Goal: Transaction & Acquisition: Purchase product/service

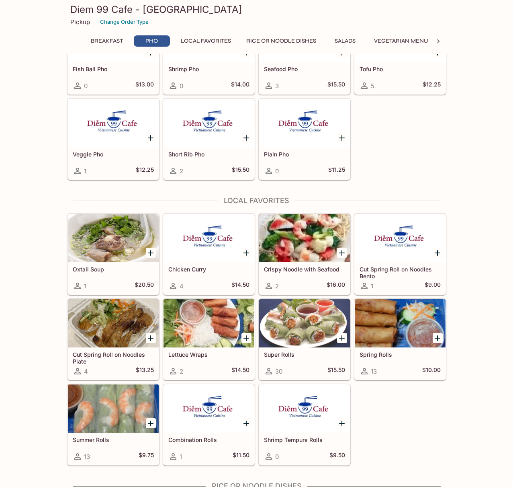
scroll to position [312, 0]
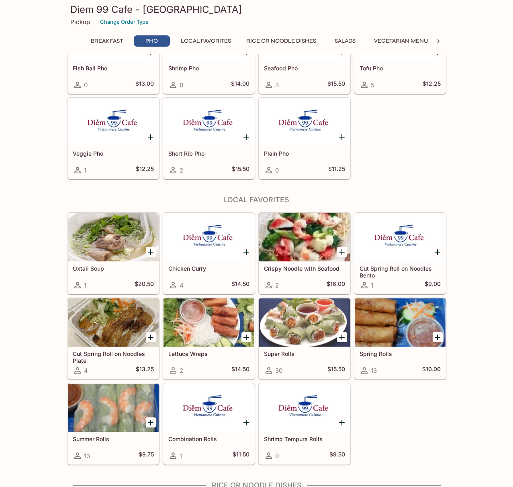
click at [217, 344] on div at bounding box center [209, 322] width 91 height 48
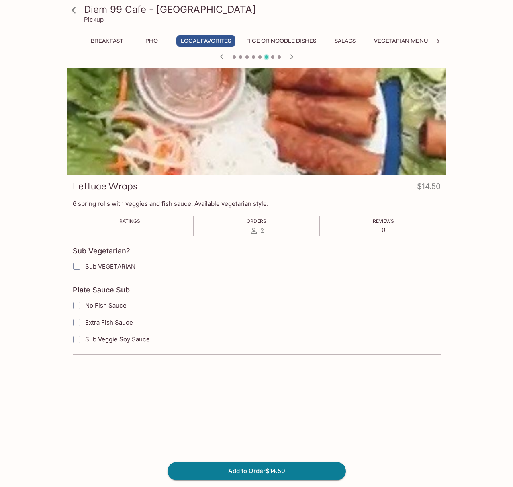
click at [223, 56] on icon "button" at bounding box center [222, 57] width 10 height 10
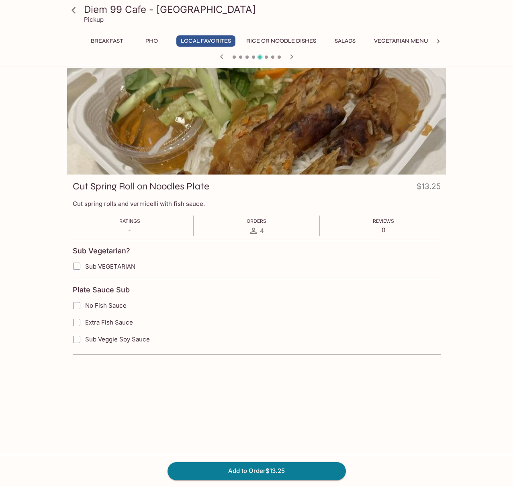
click at [440, 41] on icon at bounding box center [438, 41] width 8 height 8
click at [383, 38] on button "Sides" at bounding box center [370, 40] width 36 height 11
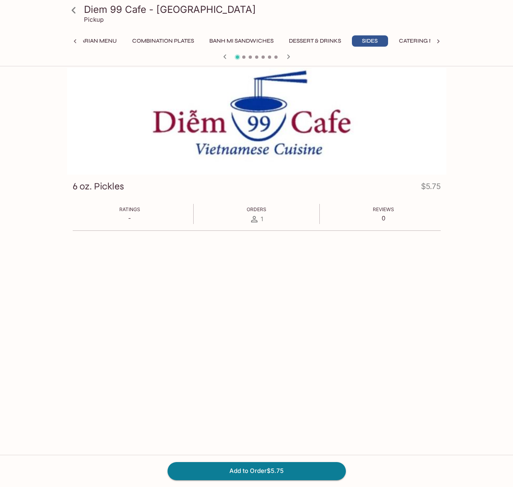
scroll to position [1, 0]
click at [76, 43] on icon at bounding box center [75, 41] width 8 height 8
click at [76, 43] on div "Breakfast Pho Local Favorites Rice or Noodle Dishes Salads Vegetarian Menu Comb…" at bounding box center [256, 43] width 379 height 16
click at [114, 39] on button "Breakfast" at bounding box center [106, 40] width 41 height 11
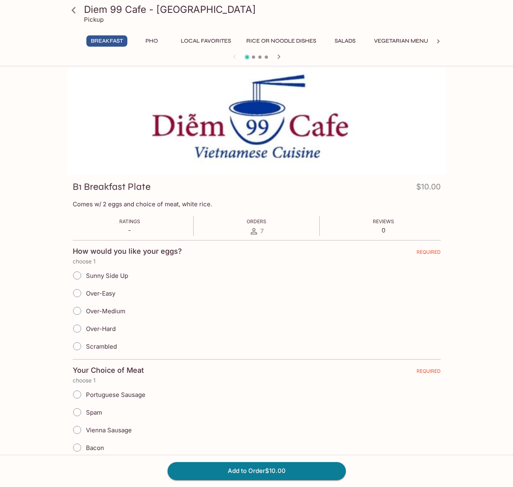
scroll to position [8, 0]
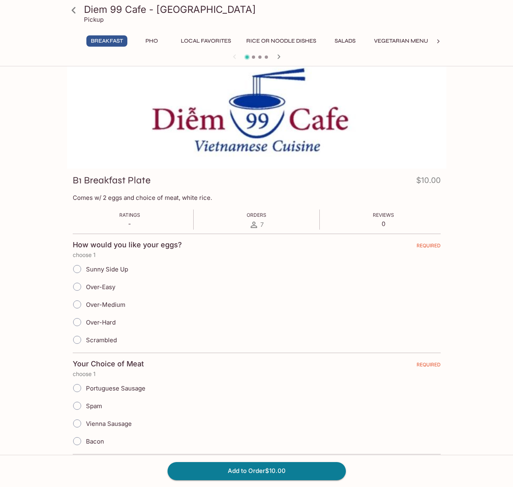
click at [292, 41] on button "Rice or Noodle Dishes" at bounding box center [281, 40] width 79 height 11
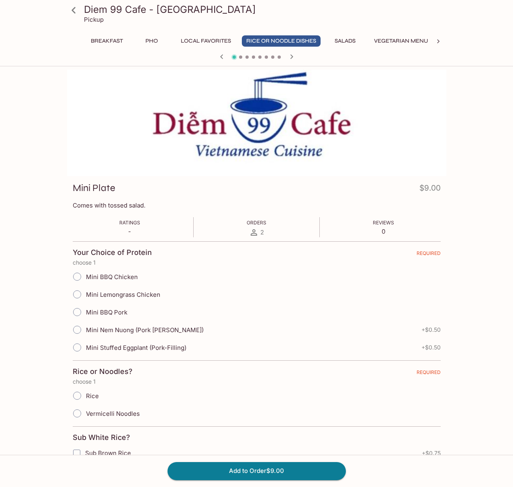
scroll to position [0, 0]
click at [74, 10] on icon at bounding box center [74, 10] width 14 height 14
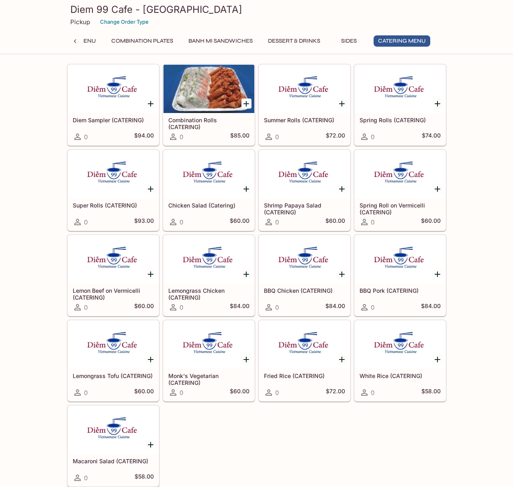
scroll to position [2402, 0]
click at [213, 119] on h5 "Combination Rolls (CATERING)" at bounding box center [208, 123] width 81 height 13
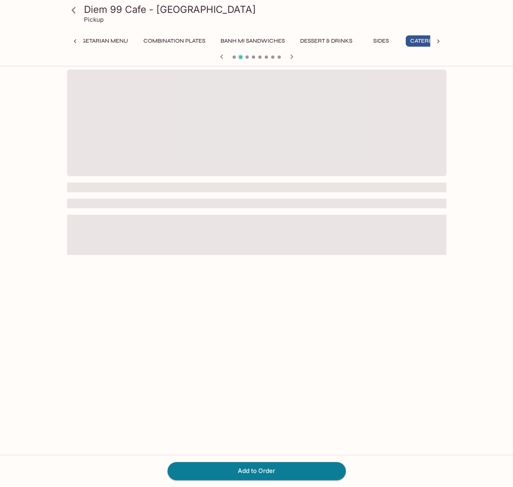
scroll to position [0, 336]
